Goal: Complete application form

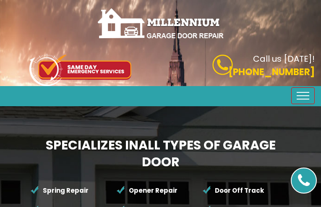
type input "JePQpCuxPDT"
type input "(2__) ___-____"
type input "[EMAIL_ADDRESS][DOMAIN_NAME]"
type input "keSmuymiimN"
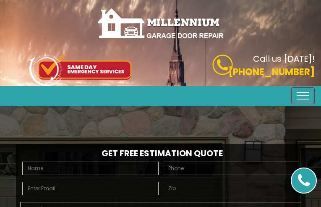
type input "oDjbrXRLPtldF"
type input "(2__) ___-____"
type input "[EMAIL_ADDRESS][DOMAIN_NAME]"
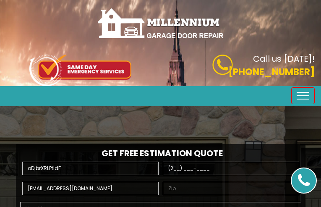
type input "pPoaEYfaQTzDBSb"
